Goal: Understand process/instructions

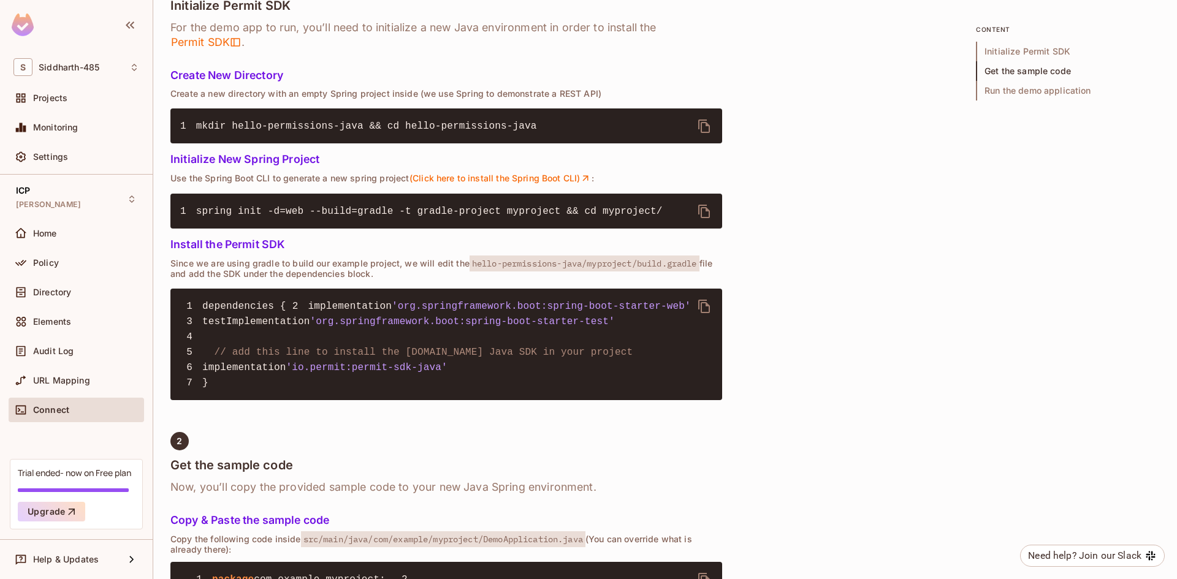
scroll to position [456, 0]
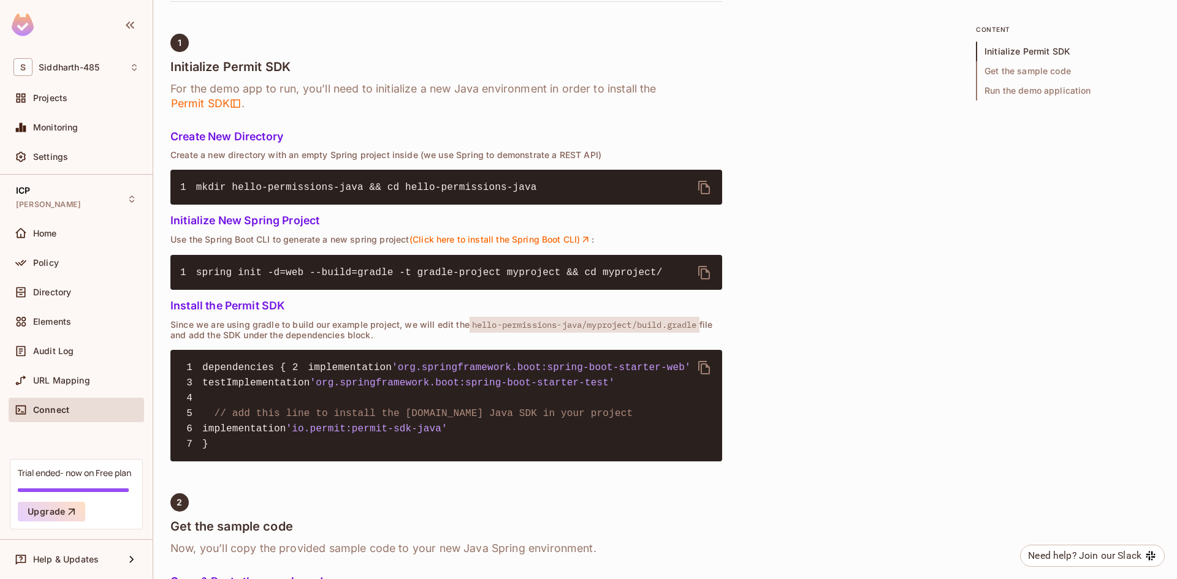
click at [328, 435] on span "'io.permit:permit-sdk-java'" at bounding box center [366, 429] width 161 height 11
copy code "implementation 'io.permit:permit-sdk-java' 7"
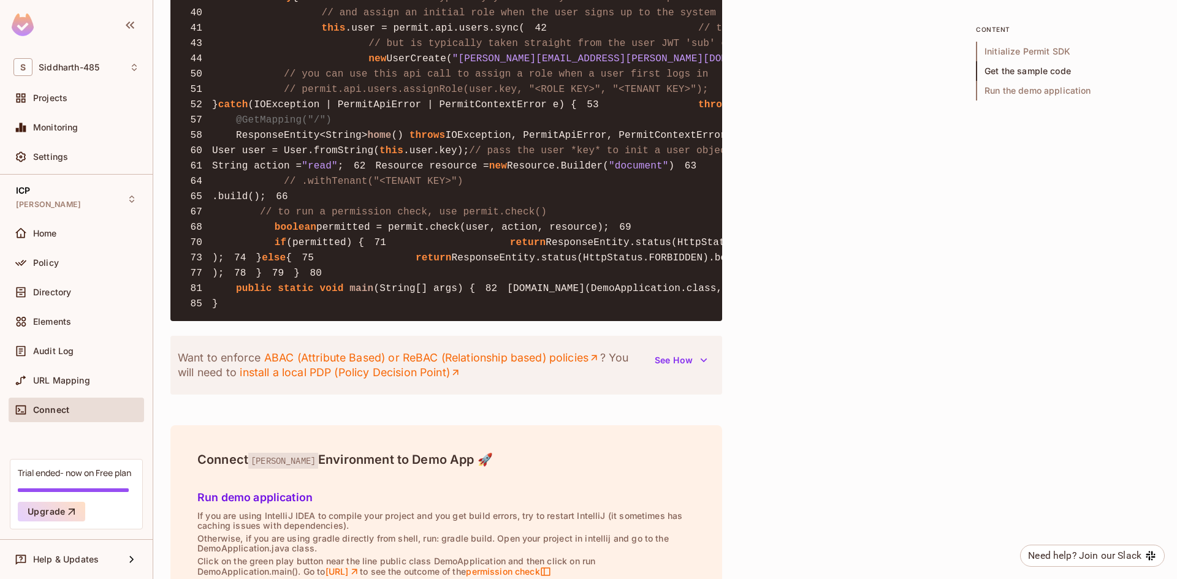
scroll to position [1314, 0]
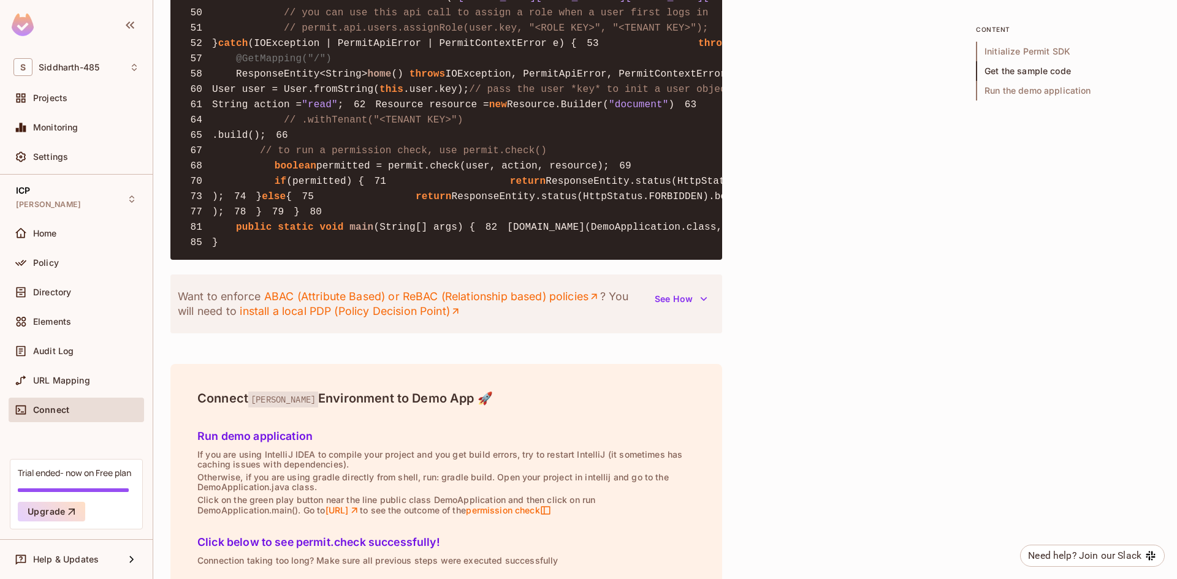
drag, startPoint x: 264, startPoint y: 197, endPoint x: 368, endPoint y: 296, distance: 143.9
click at [368, 260] on pre "1 package com.example.myproject; 2 3 import io.permit.sdk.Permit; 4 import io.p…" at bounding box center [446, 12] width 552 height 495
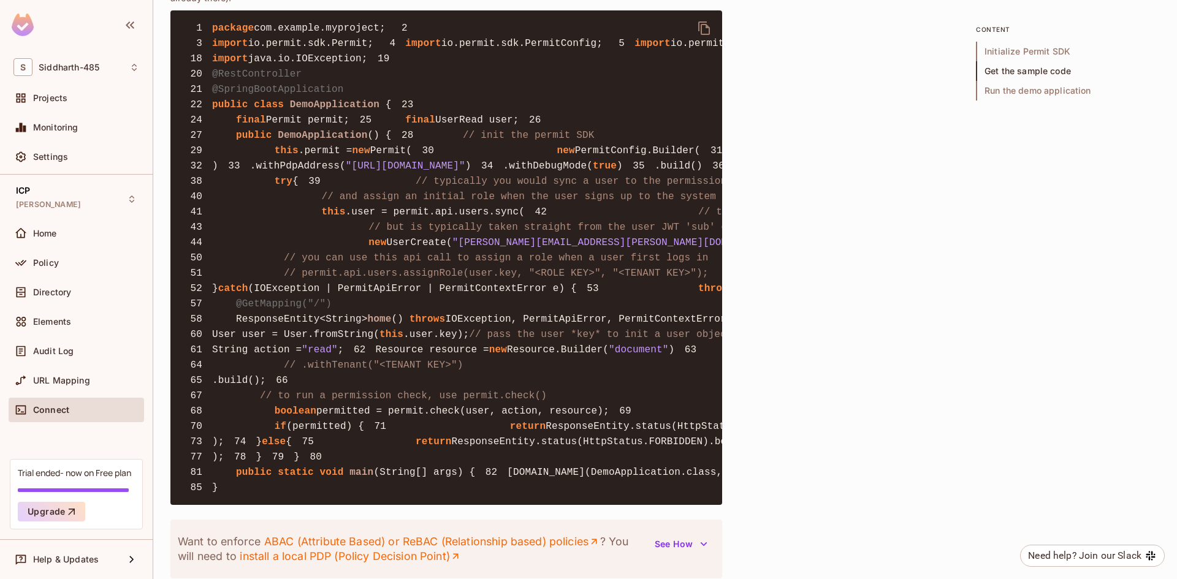
click at [710, 35] on icon "delete" at bounding box center [704, 27] width 12 height 13
